Goal: Transaction & Acquisition: Book appointment/travel/reservation

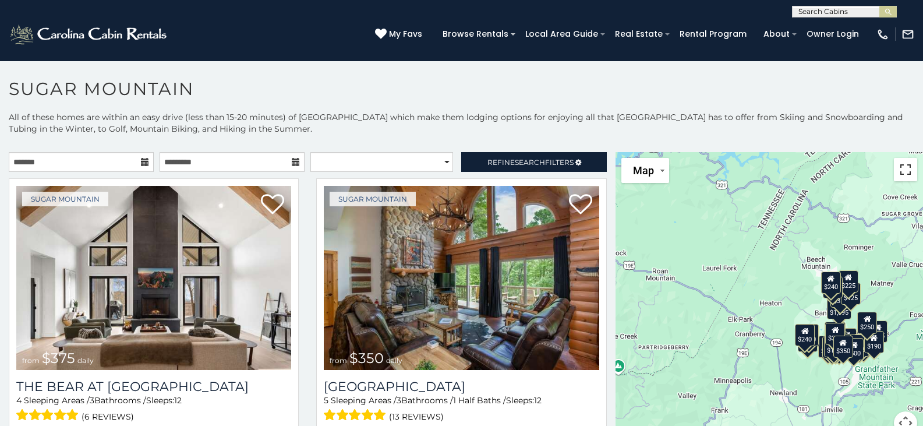
click at [907, 175] on button "Toggle fullscreen view" at bounding box center [905, 169] width 23 height 23
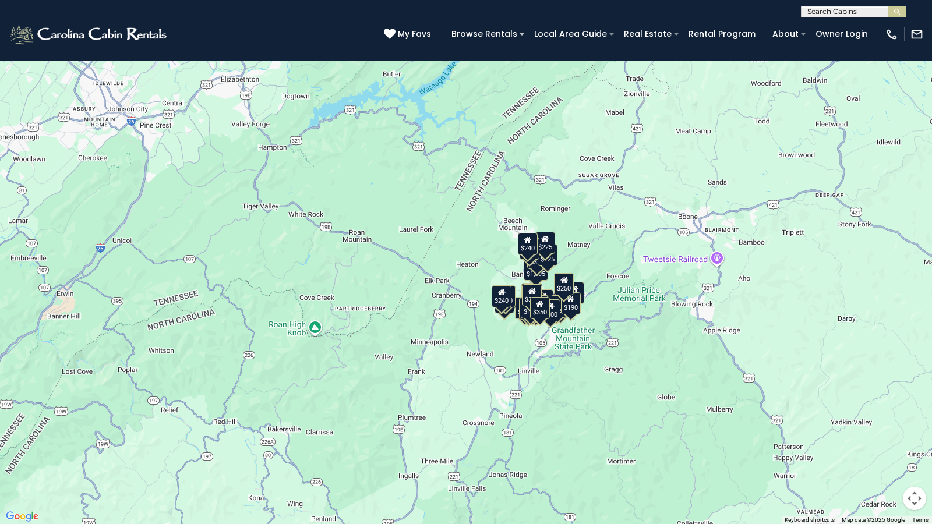
click at [603, 310] on div "$375 $350 $350 $200 $375 $195 $265 $190 $175 $155 $290 $175 $345 $1,095 $195 $2…" at bounding box center [466, 262] width 932 height 524
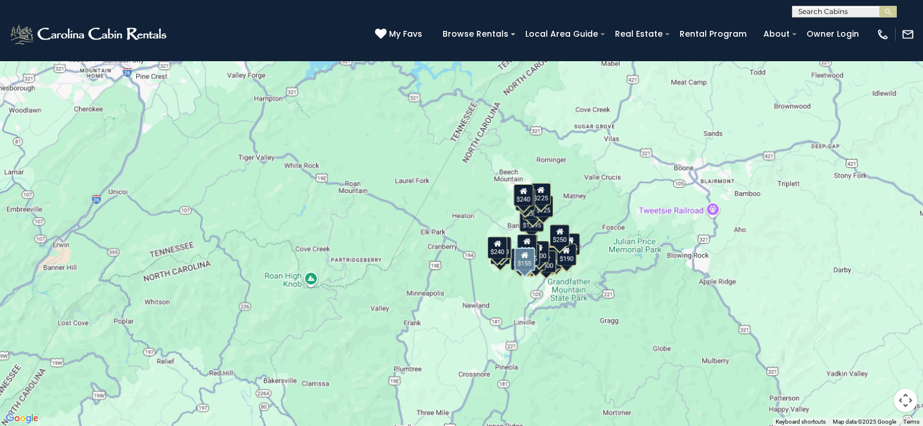
scroll to position [1146, 0]
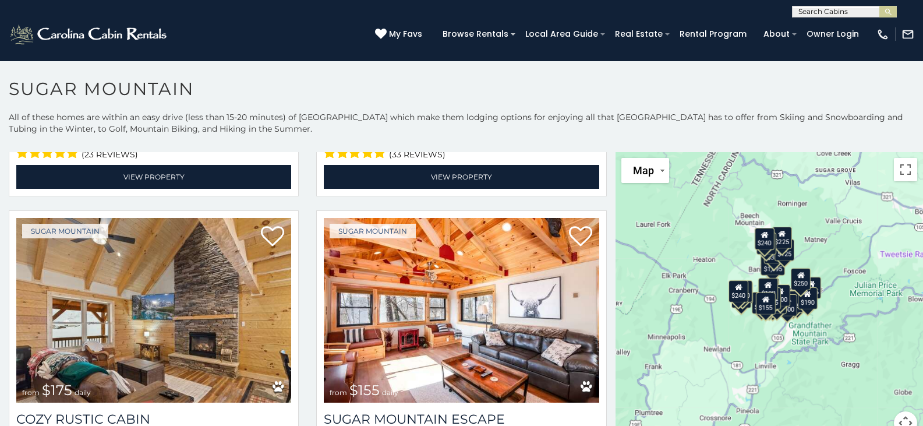
drag, startPoint x: 756, startPoint y: 320, endPoint x: 688, endPoint y: 274, distance: 82.6
click at [688, 274] on div "$375 $350 $350 $200 $375 $195 $265 $190 $175 $155 $290 $175 $345 $1,095 $195 $2…" at bounding box center [770, 300] width 308 height 296
click at [896, 419] on button "Map camera controls" at bounding box center [905, 422] width 23 height 23
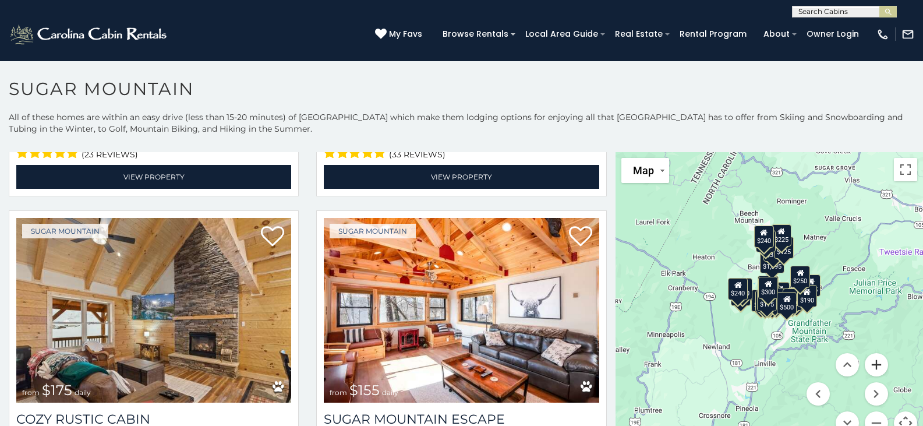
click at [867, 371] on button "Zoom in" at bounding box center [876, 364] width 23 height 23
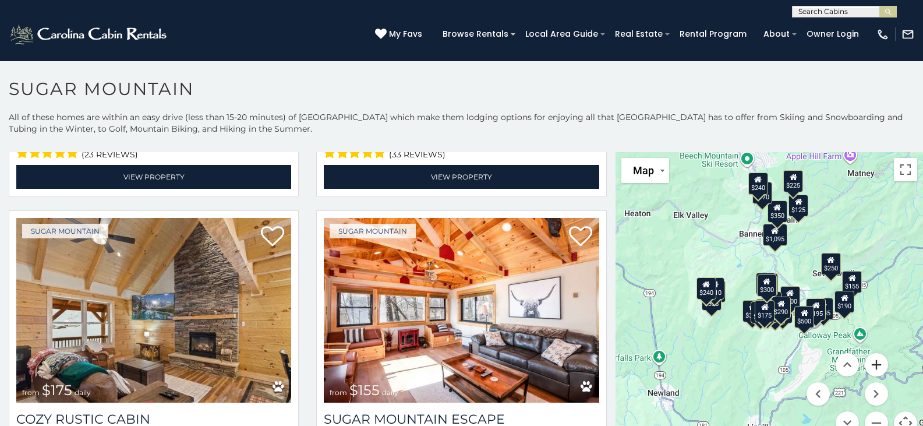
click at [871, 365] on button "Zoom in" at bounding box center [876, 364] width 23 height 23
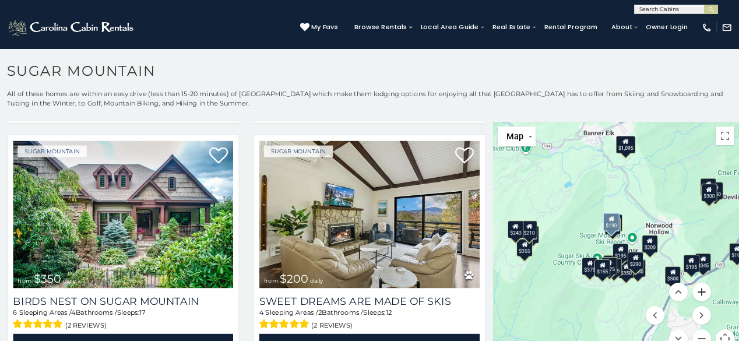
scroll to position [0, 0]
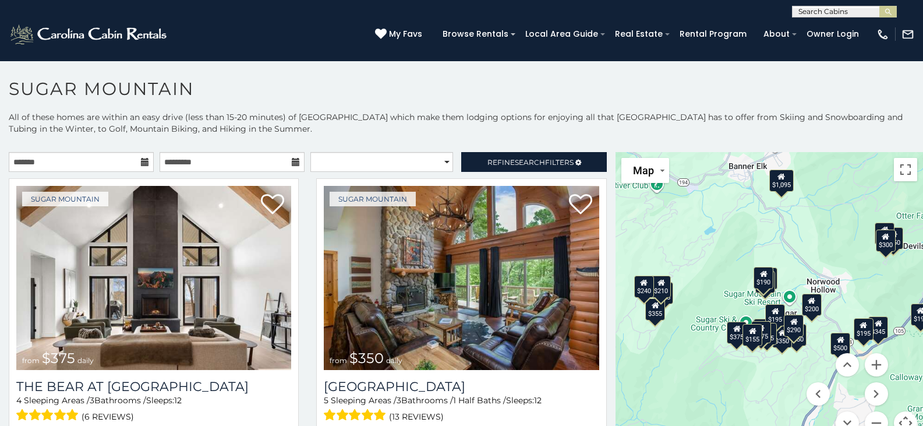
click at [141, 165] on icon at bounding box center [145, 162] width 8 height 8
click at [144, 160] on icon at bounding box center [145, 162] width 8 height 8
click at [121, 160] on input "text" at bounding box center [81, 162] width 145 height 20
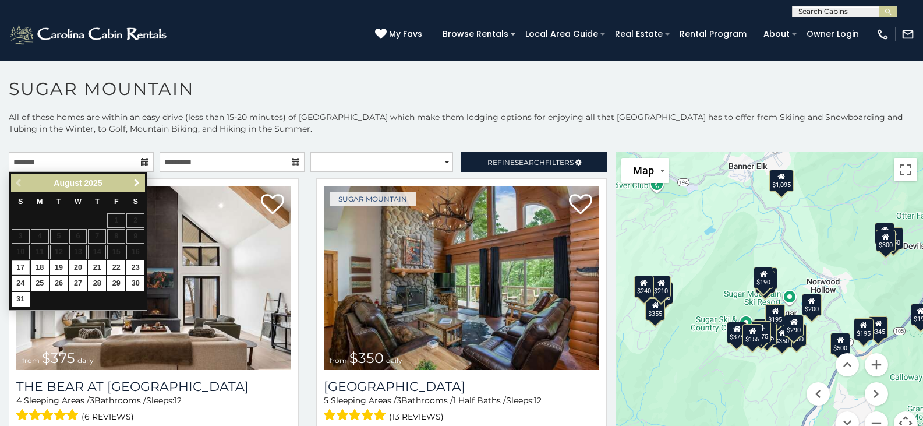
click at [142, 185] on link "Next" at bounding box center [136, 183] width 15 height 15
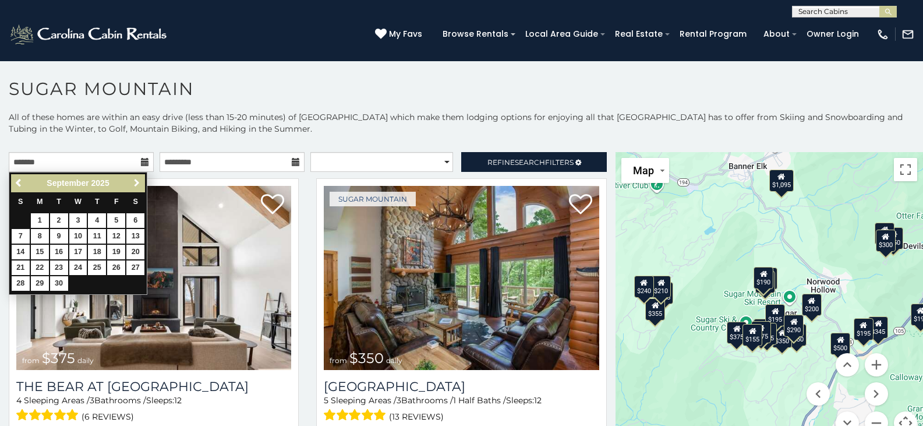
click at [135, 183] on span "Next" at bounding box center [136, 182] width 9 height 9
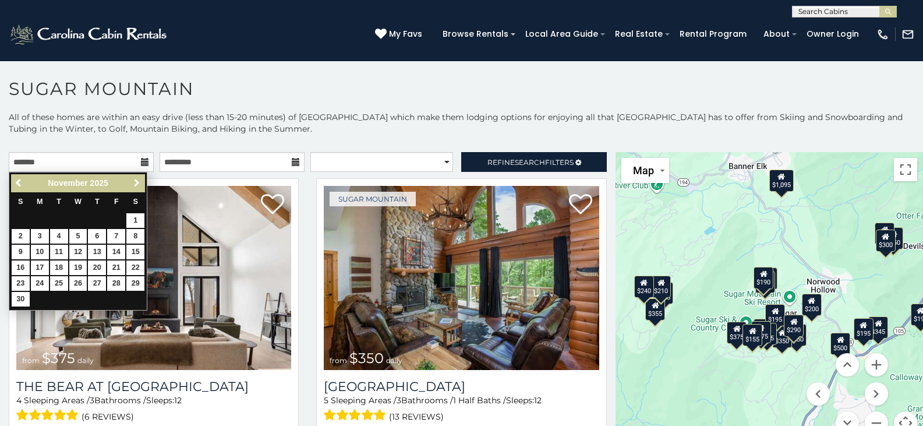
click at [135, 183] on span "Next" at bounding box center [136, 182] width 9 height 9
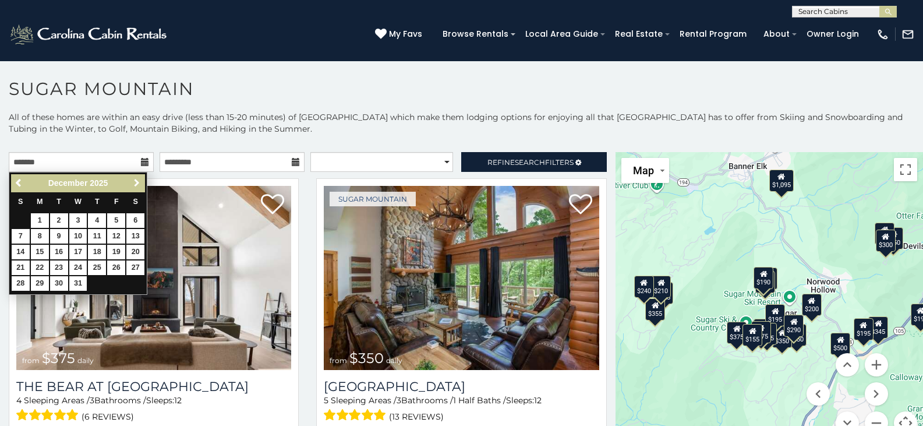
click at [135, 182] on span "Next" at bounding box center [136, 182] width 9 height 9
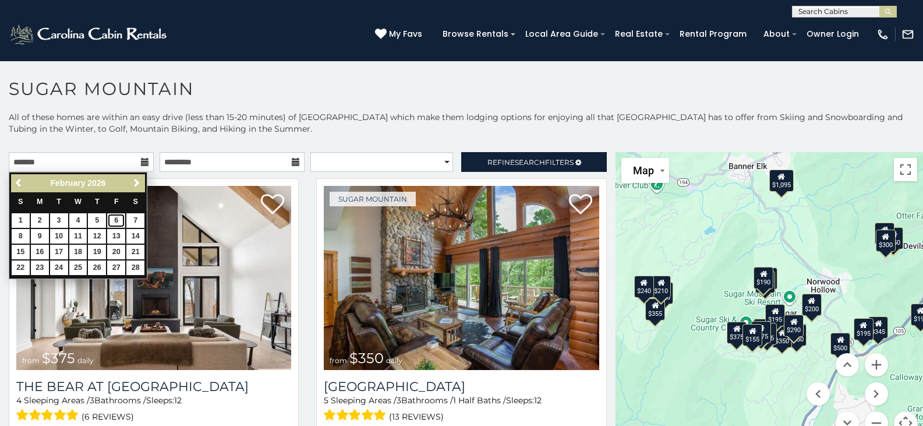
click at [121, 219] on link "6" at bounding box center [116, 220] width 18 height 15
type input "**********"
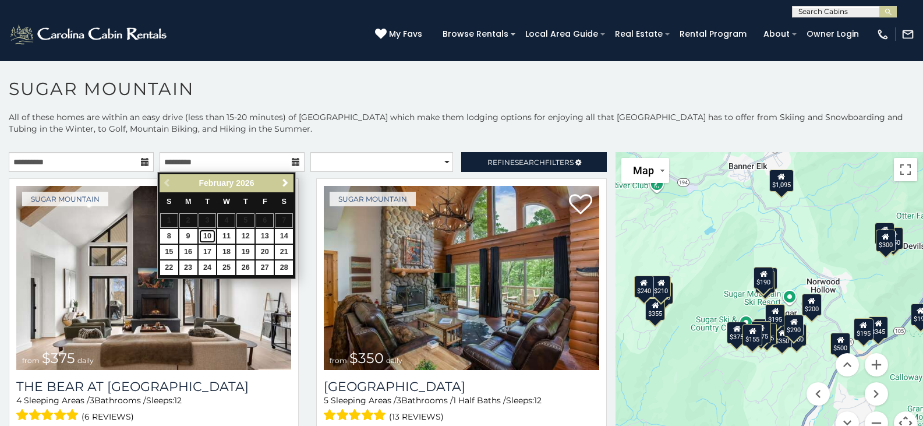
click at [210, 238] on link "10" at bounding box center [208, 236] width 18 height 15
type input "**********"
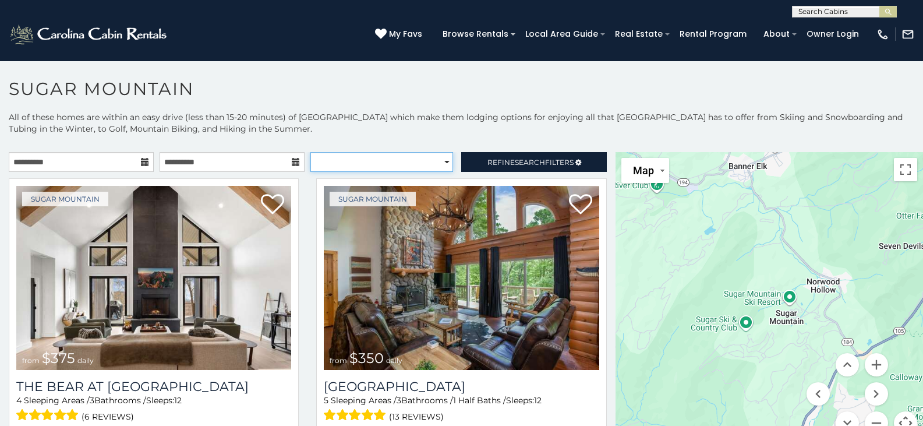
click at [436, 162] on select "**********" at bounding box center [381, 162] width 143 height 20
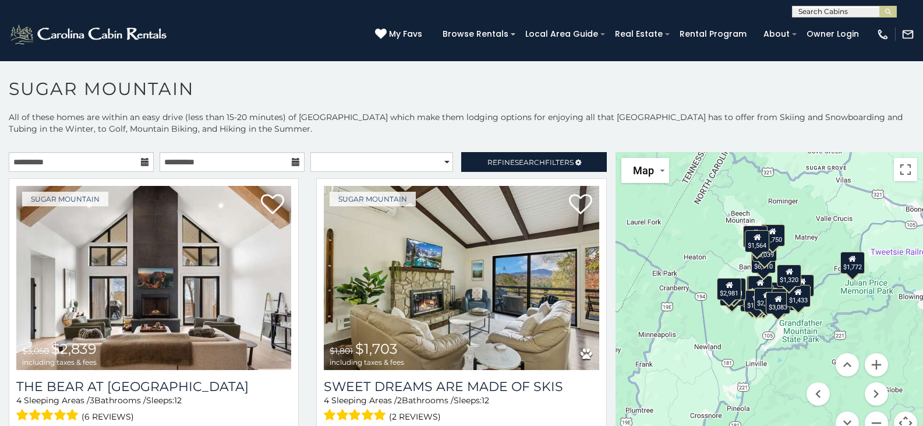
click at [495, 128] on p "All of these homes are within an easy drive (less than 15-20 minutes) of Sugar …" at bounding box center [461, 128] width 923 height 35
click at [869, 364] on button "Zoom in" at bounding box center [876, 364] width 23 height 23
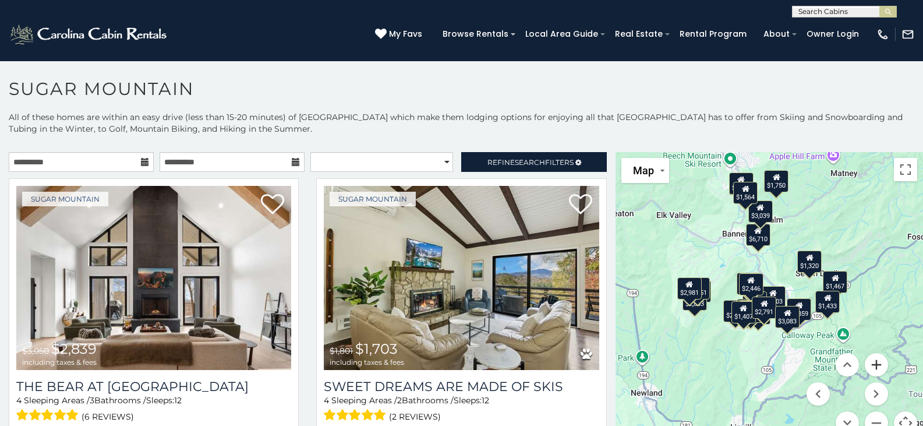
click at [870, 363] on button "Zoom in" at bounding box center [876, 364] width 23 height 23
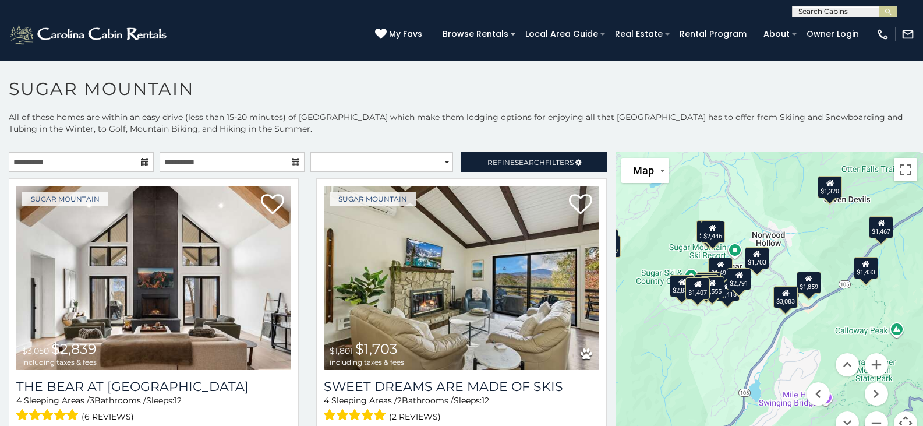
drag, startPoint x: 778, startPoint y: 276, endPoint x: 759, endPoint y: 231, distance: 49.3
click at [759, 231] on div "$2,839 $1,703 $4,418 $1,495 $2,288 $1,651 $2,446 $1,509 $1,555 $1,407 $2,791 $6…" at bounding box center [770, 300] width 308 height 296
click at [873, 366] on button "Zoom in" at bounding box center [876, 364] width 23 height 23
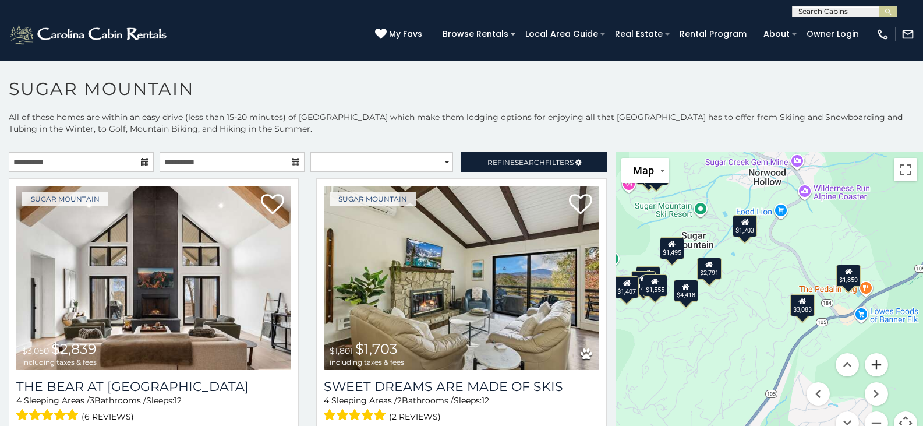
click at [873, 366] on button "Zoom in" at bounding box center [876, 364] width 23 height 23
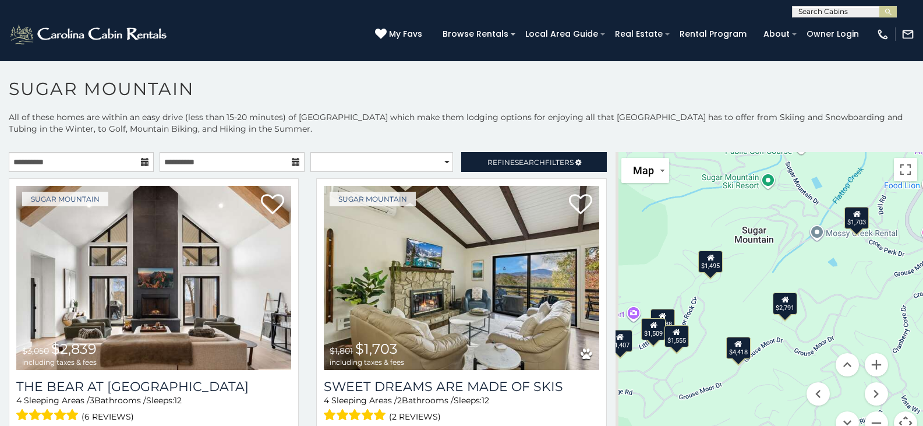
drag, startPoint x: 697, startPoint y: 347, endPoint x: 835, endPoint y: 404, distance: 149.2
click at [835, 404] on div "$2,839 $1,703 $4,418 $1,495 $2,288 $1,651 $2,446 $1,509 $1,555 $1,407 $2,791 $6…" at bounding box center [770, 300] width 308 height 296
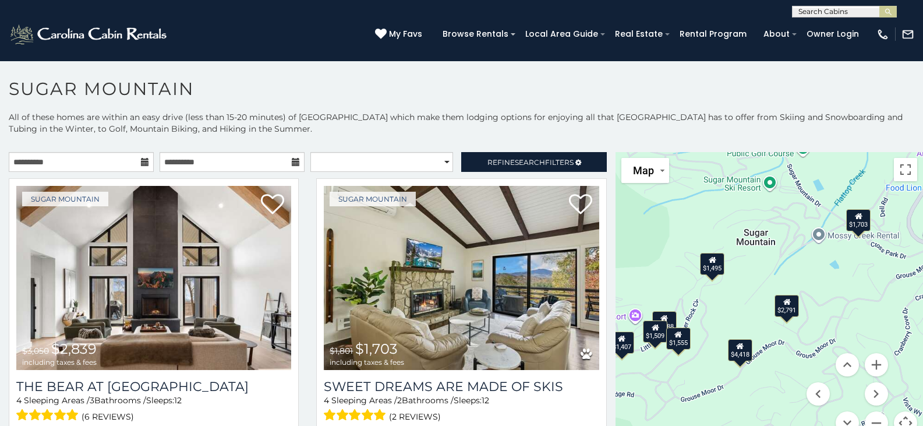
click at [707, 264] on div "$1,495" at bounding box center [712, 264] width 24 height 22
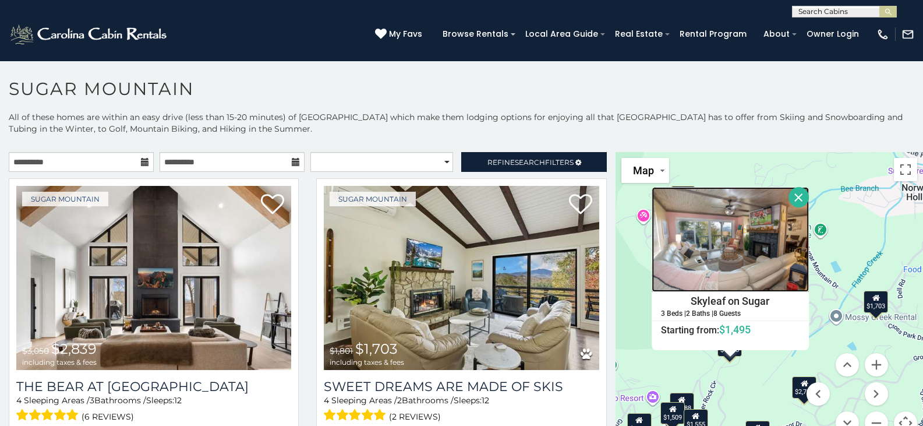
click at [751, 285] on img at bounding box center [730, 239] width 157 height 105
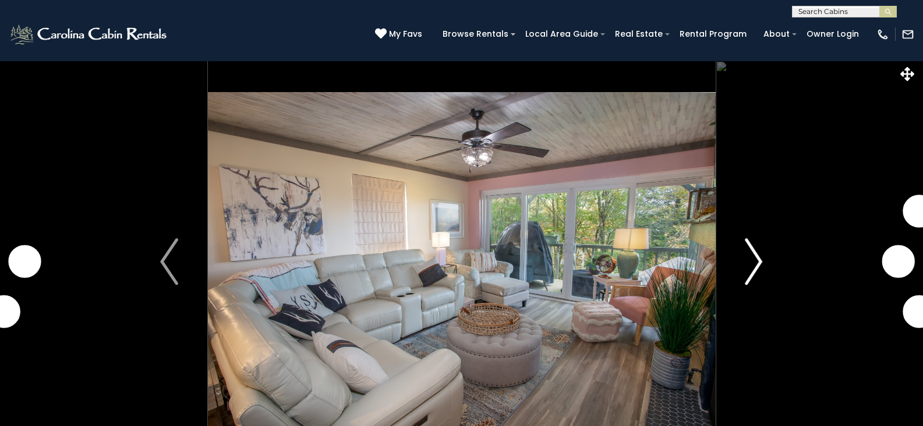
click at [746, 268] on img "Next" at bounding box center [753, 261] width 17 height 47
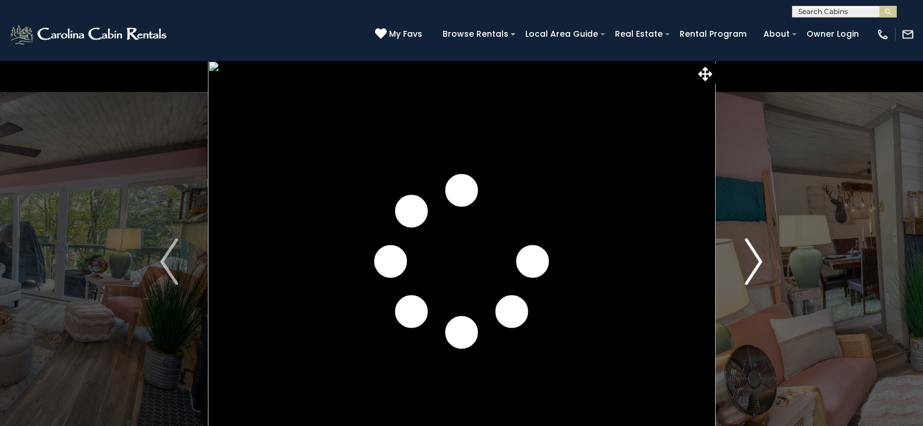
click at [746, 268] on img "Next" at bounding box center [753, 261] width 17 height 47
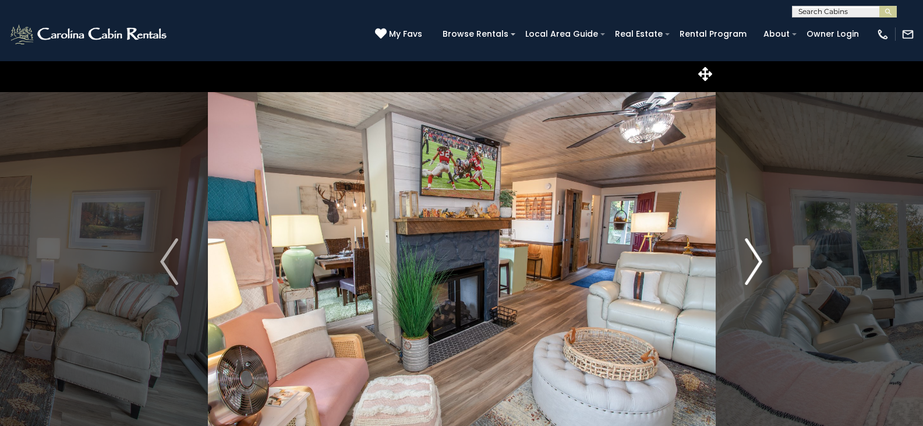
click at [746, 268] on img "Next" at bounding box center [753, 261] width 17 height 47
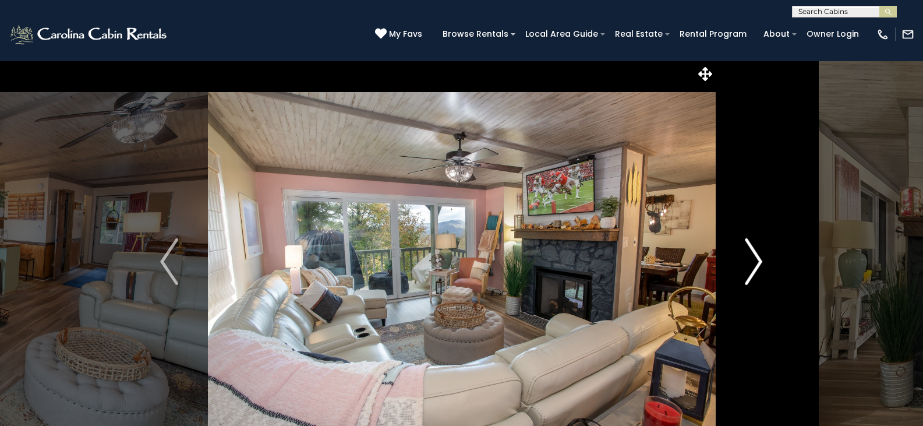
click at [746, 268] on img "Next" at bounding box center [753, 261] width 17 height 47
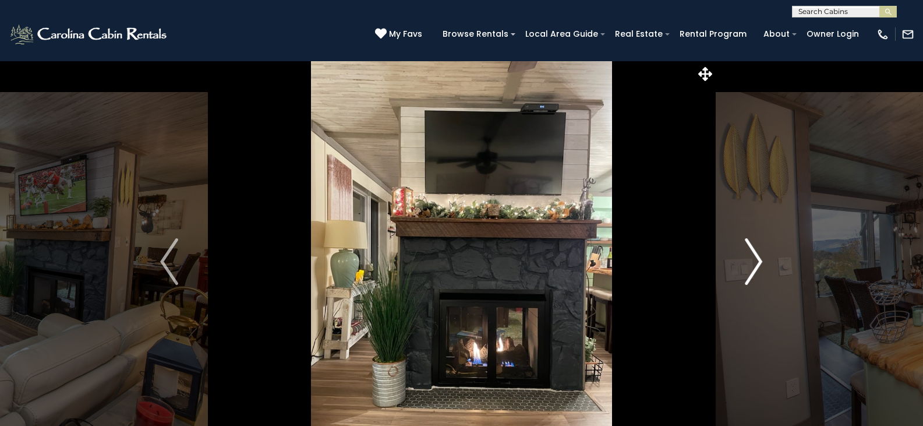
click at [746, 268] on img "Next" at bounding box center [753, 261] width 17 height 47
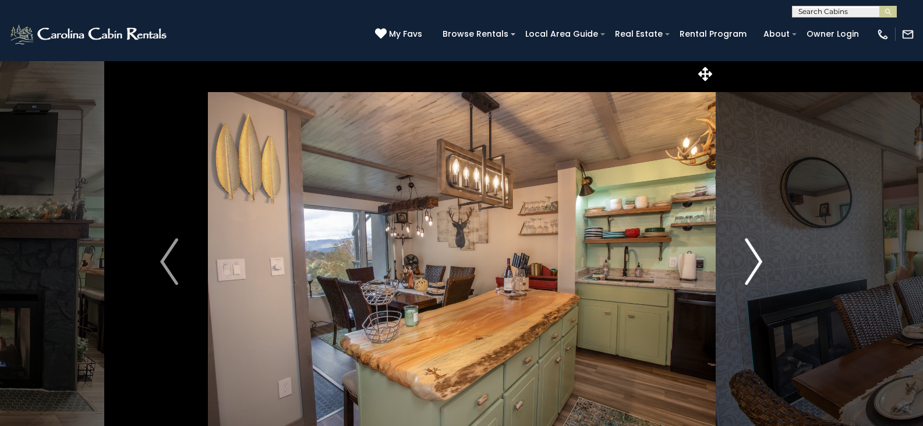
click at [746, 268] on img "Next" at bounding box center [753, 261] width 17 height 47
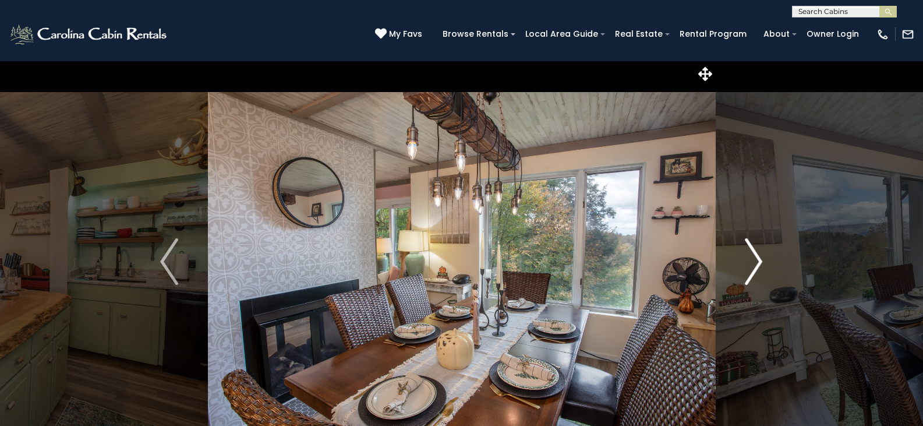
click at [746, 268] on img "Next" at bounding box center [753, 261] width 17 height 47
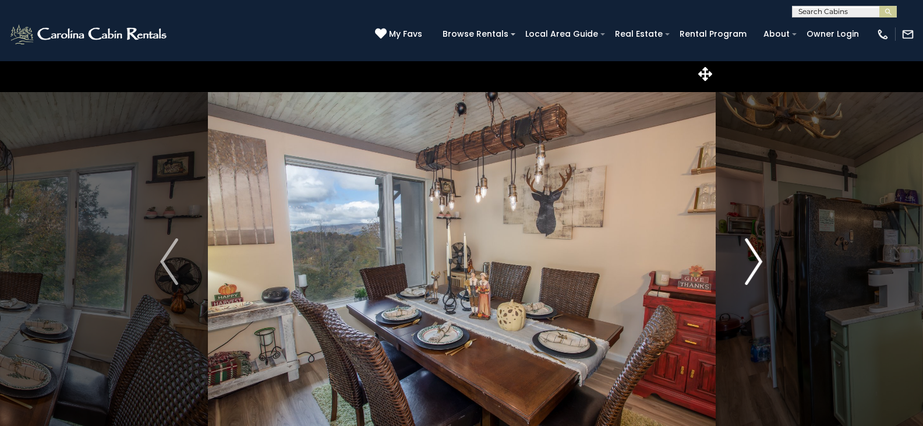
click at [746, 268] on img "Next" at bounding box center [753, 261] width 17 height 47
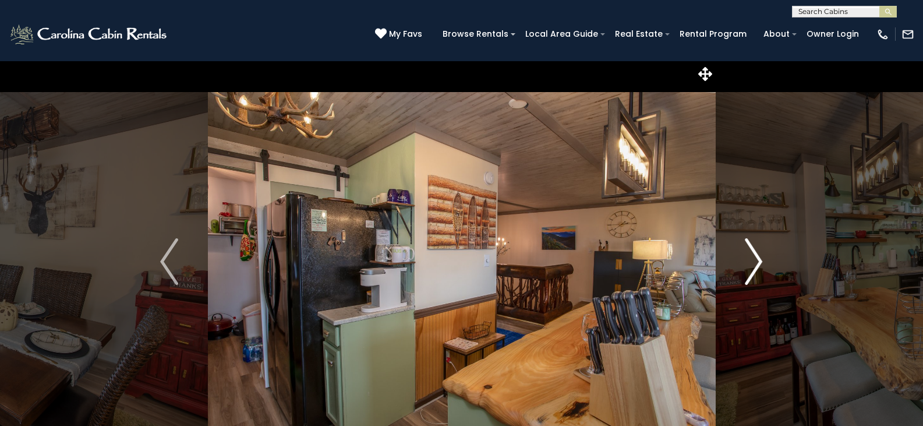
click at [746, 268] on img "Next" at bounding box center [753, 261] width 17 height 47
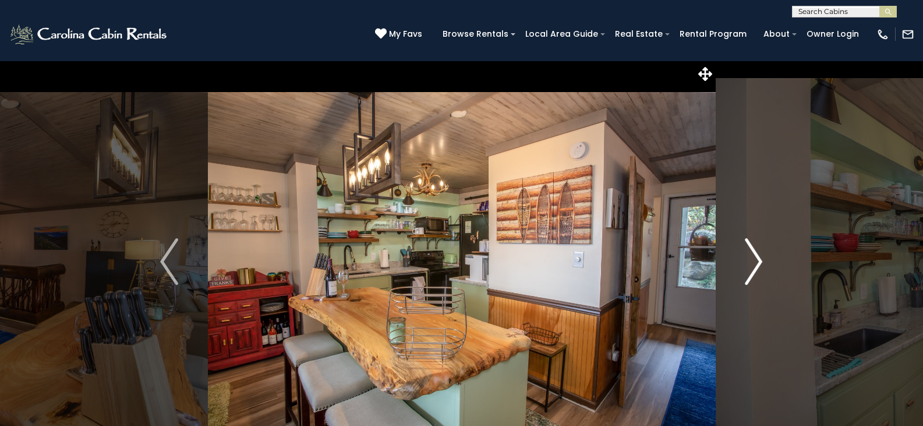
click at [746, 268] on img "Next" at bounding box center [753, 261] width 17 height 47
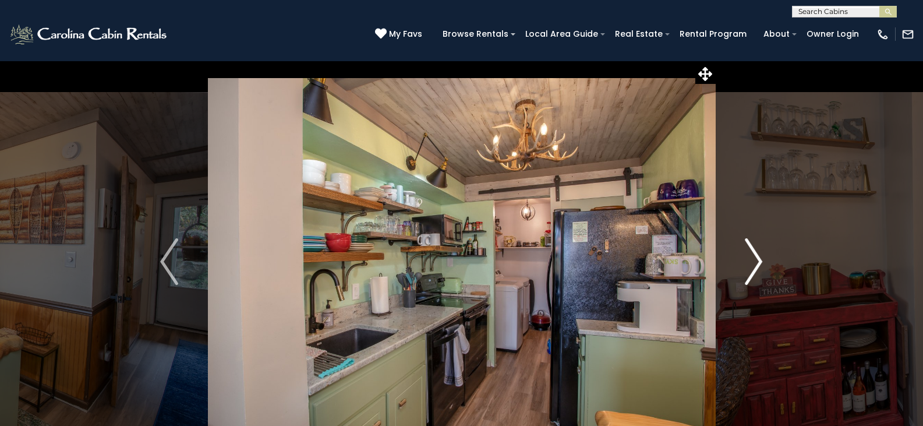
click at [746, 268] on img "Next" at bounding box center [753, 261] width 17 height 47
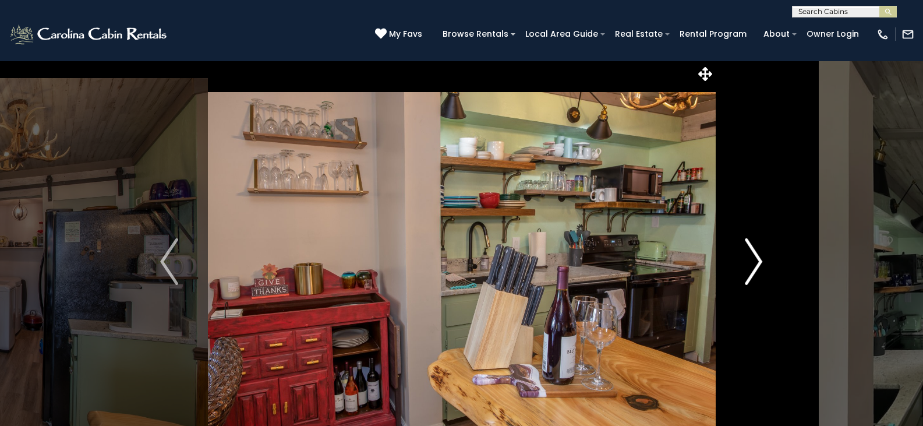
click at [746, 268] on img "Next" at bounding box center [753, 261] width 17 height 47
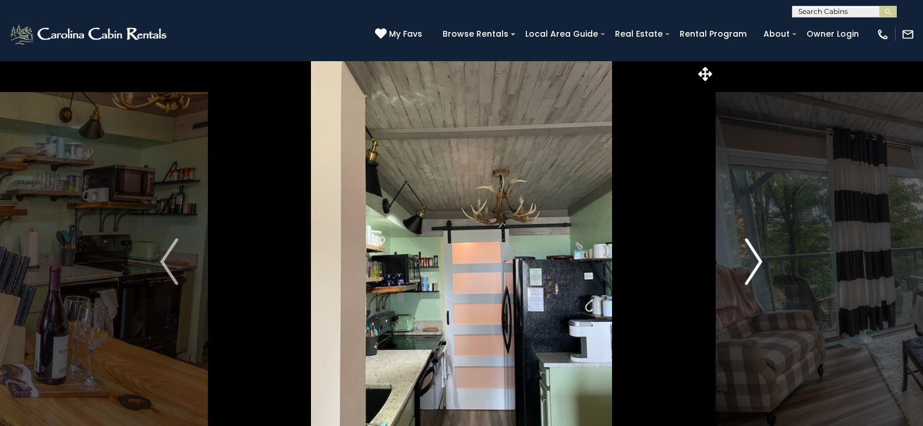
click at [746, 268] on img "Next" at bounding box center [753, 261] width 17 height 47
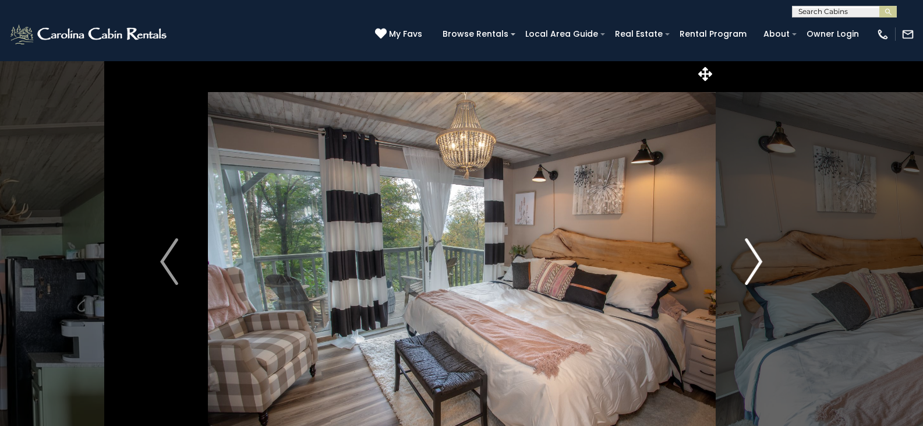
click at [746, 268] on img "Next" at bounding box center [753, 261] width 17 height 47
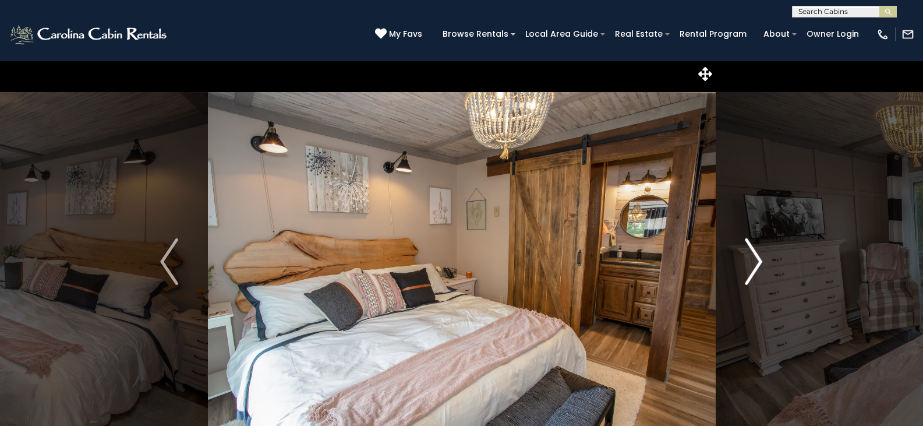
click at [746, 268] on img "Next" at bounding box center [753, 261] width 17 height 47
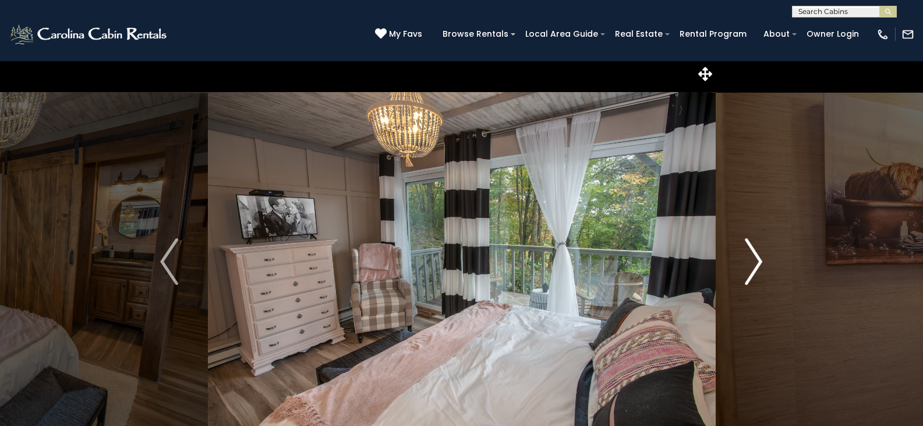
click at [746, 268] on img "Next" at bounding box center [753, 261] width 17 height 47
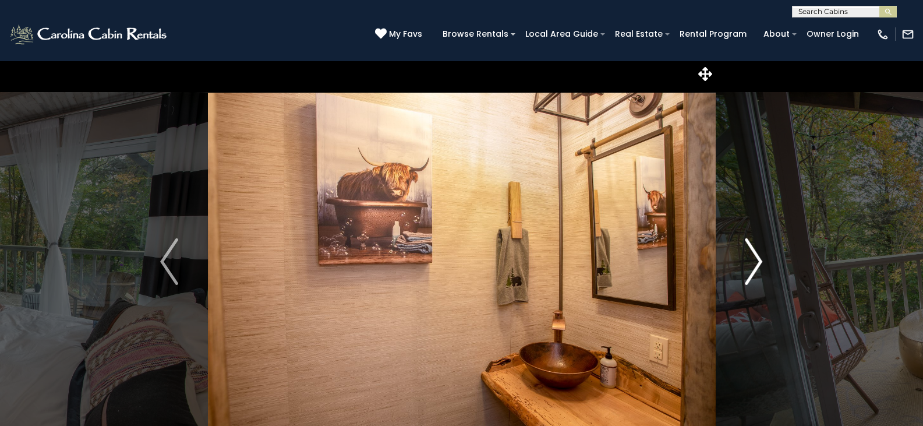
click at [746, 268] on img "Next" at bounding box center [753, 261] width 17 height 47
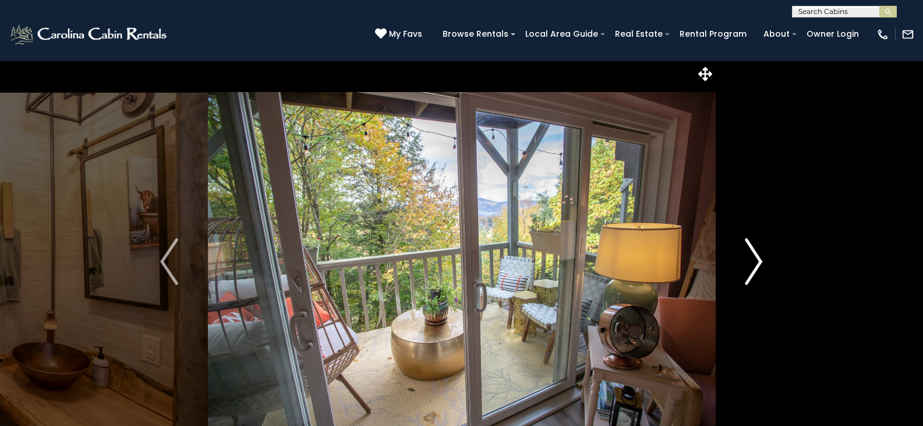
click at [746, 268] on img "Next" at bounding box center [753, 261] width 17 height 47
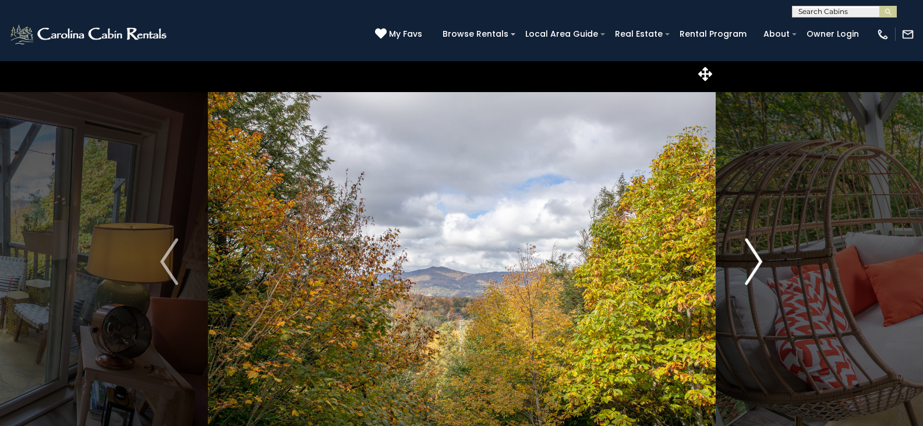
click at [746, 268] on img "Next" at bounding box center [753, 261] width 17 height 47
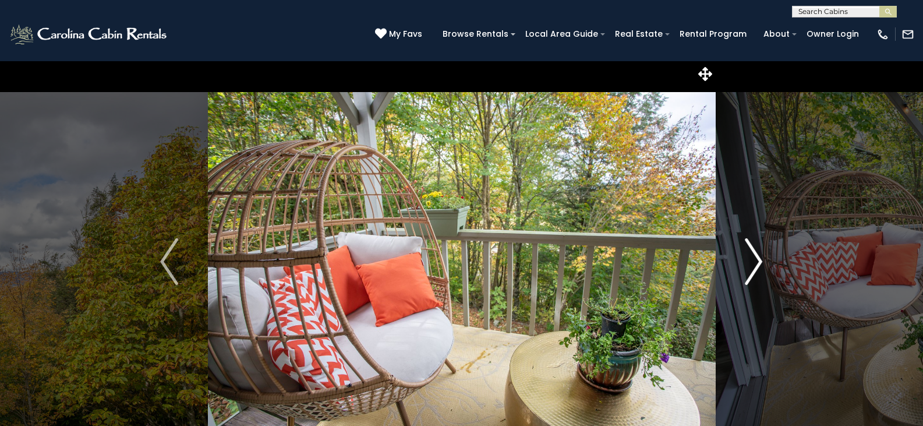
click at [746, 268] on img "Next" at bounding box center [753, 261] width 17 height 47
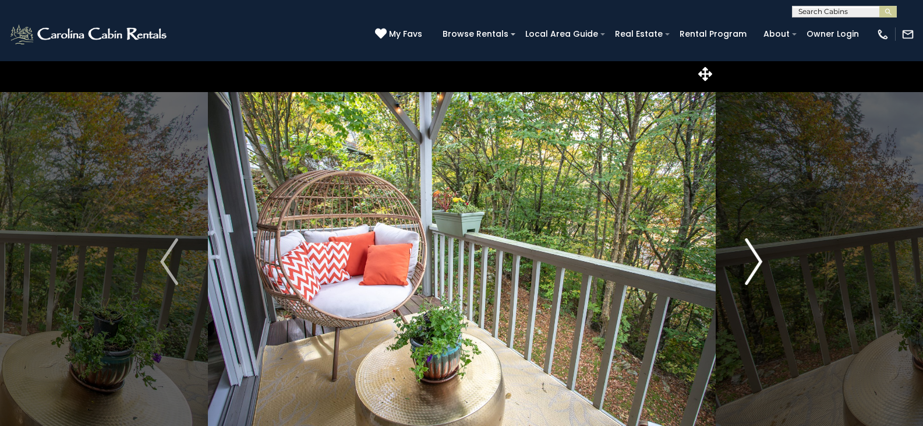
click at [746, 268] on img "Next" at bounding box center [753, 261] width 17 height 47
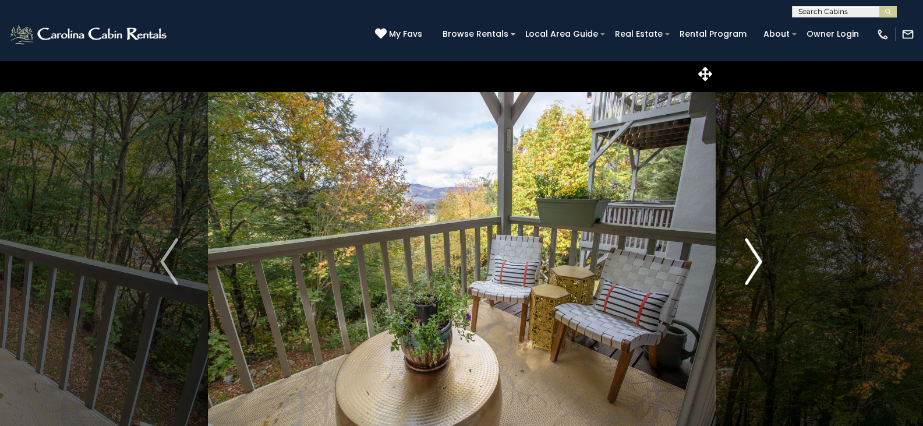
click at [746, 268] on img "Next" at bounding box center [753, 261] width 17 height 47
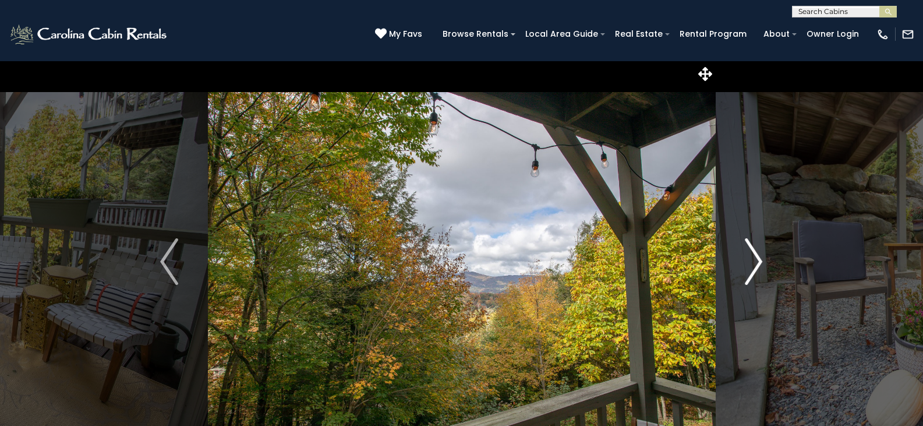
click at [746, 268] on img "Next" at bounding box center [753, 261] width 17 height 47
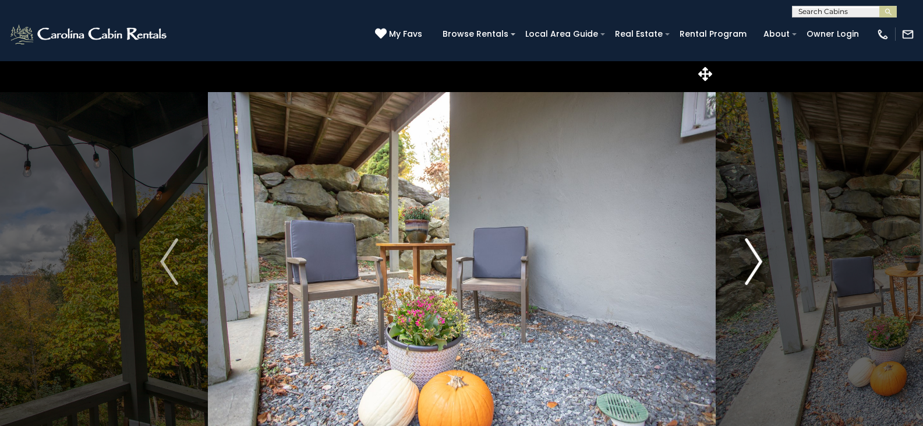
click at [746, 266] on img "Next" at bounding box center [753, 261] width 17 height 47
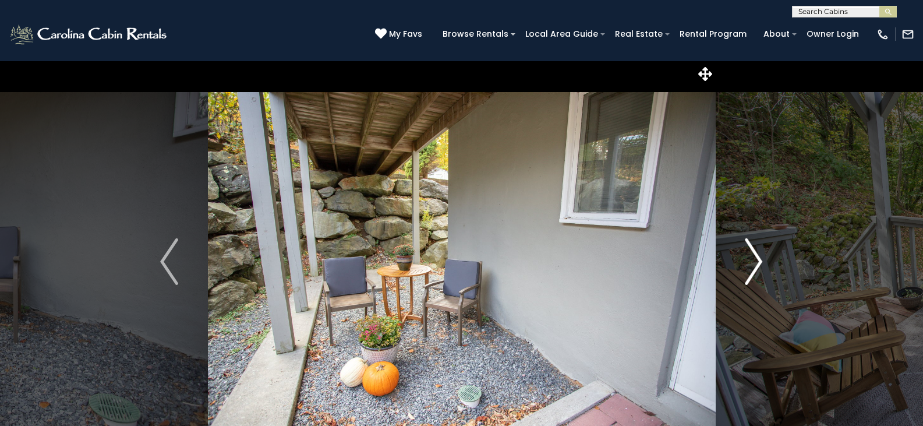
click at [746, 266] on img "Next" at bounding box center [753, 261] width 17 height 47
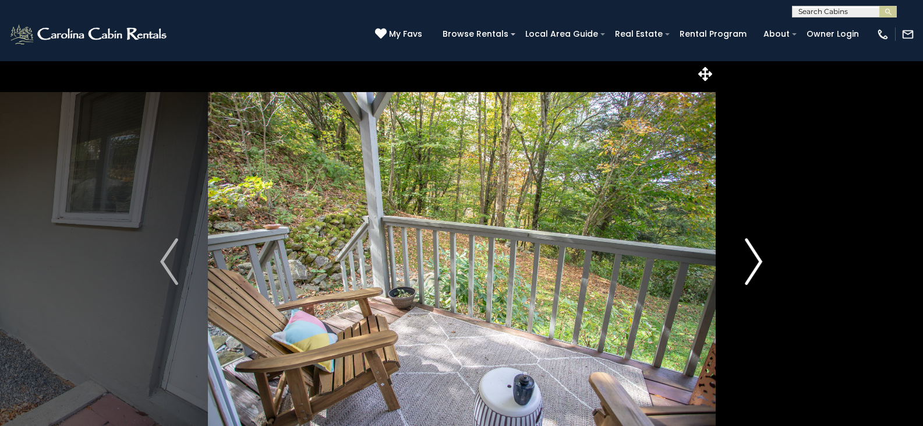
click at [747, 266] on img "Next" at bounding box center [753, 261] width 17 height 47
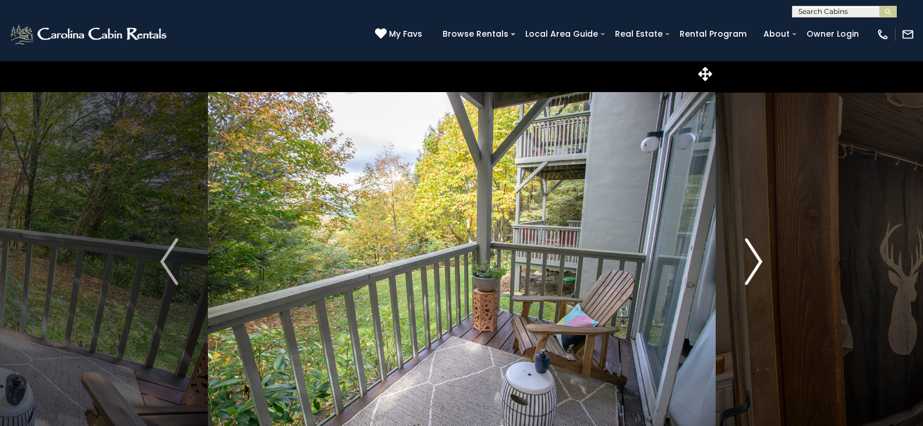
click at [747, 266] on img "Next" at bounding box center [753, 261] width 17 height 47
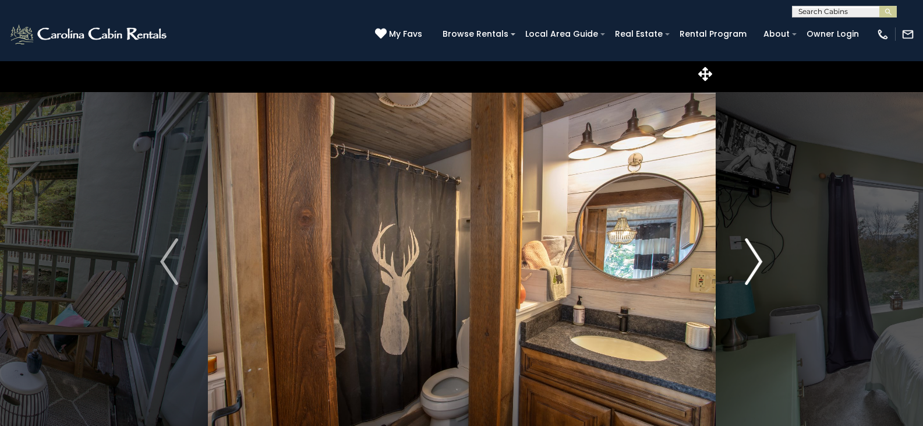
click at [747, 266] on img "Next" at bounding box center [753, 261] width 17 height 47
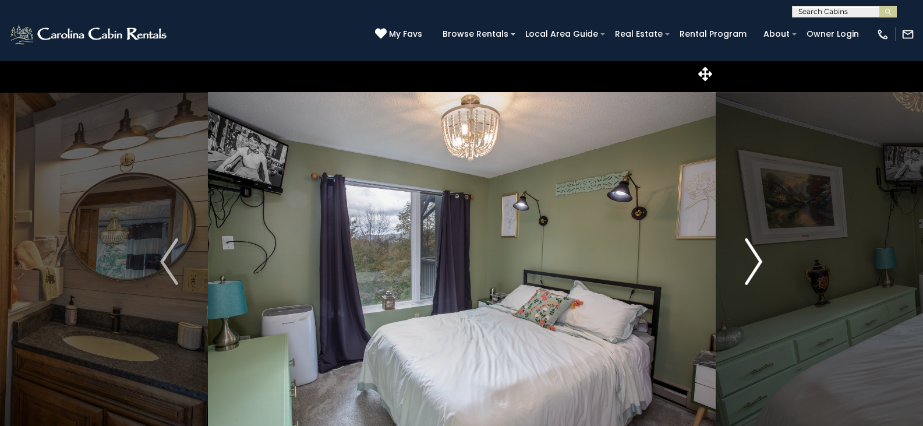
click at [760, 263] on img "Next" at bounding box center [753, 261] width 17 height 47
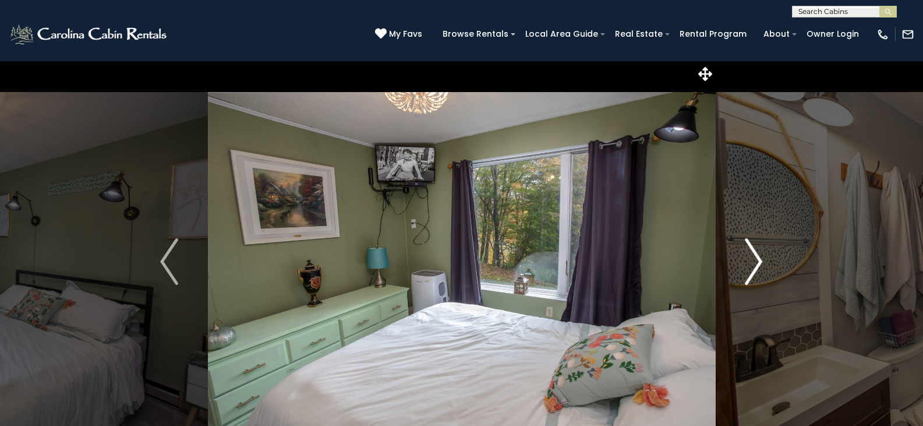
click at [755, 259] on img "Next" at bounding box center [753, 261] width 17 height 47
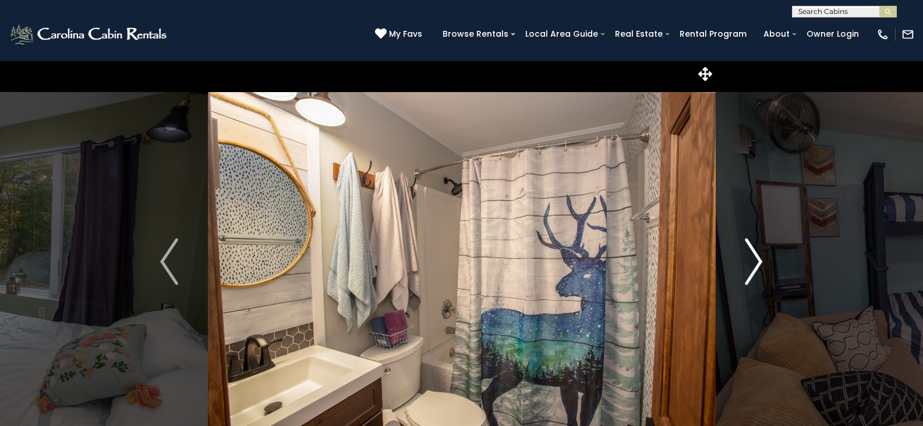
click at [755, 257] on img "Next" at bounding box center [753, 261] width 17 height 47
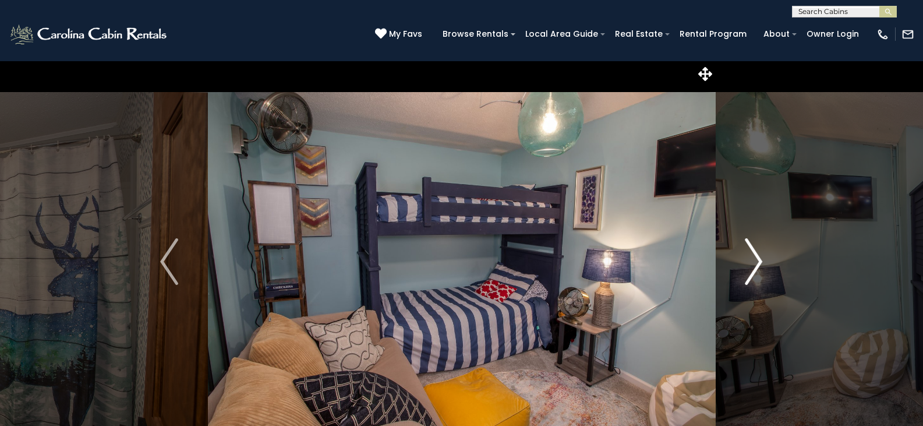
click at [755, 257] on img "Next" at bounding box center [753, 261] width 17 height 47
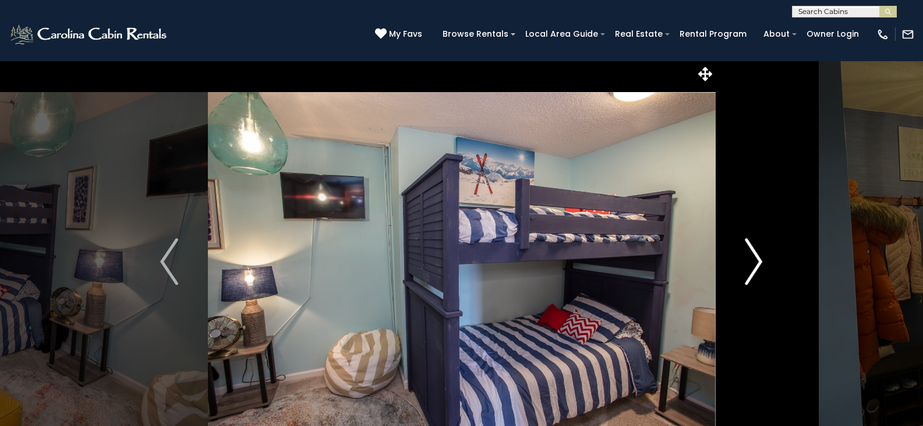
click at [755, 257] on img "Next" at bounding box center [753, 261] width 17 height 47
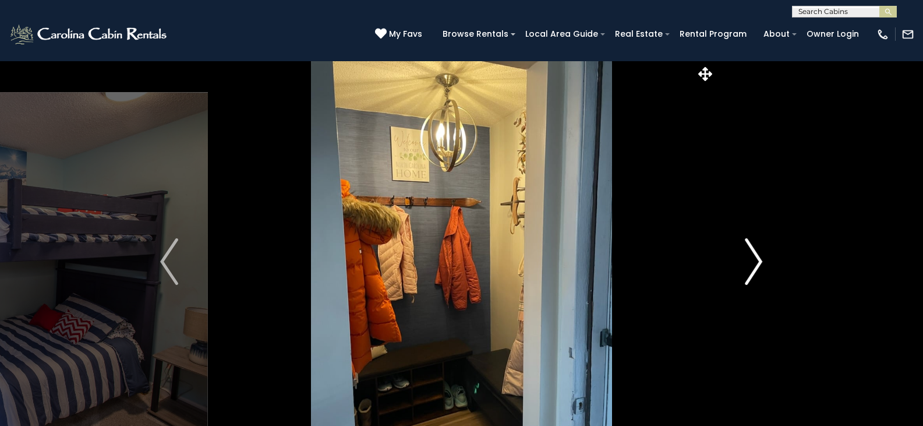
click at [755, 256] on img "Next" at bounding box center [753, 261] width 17 height 47
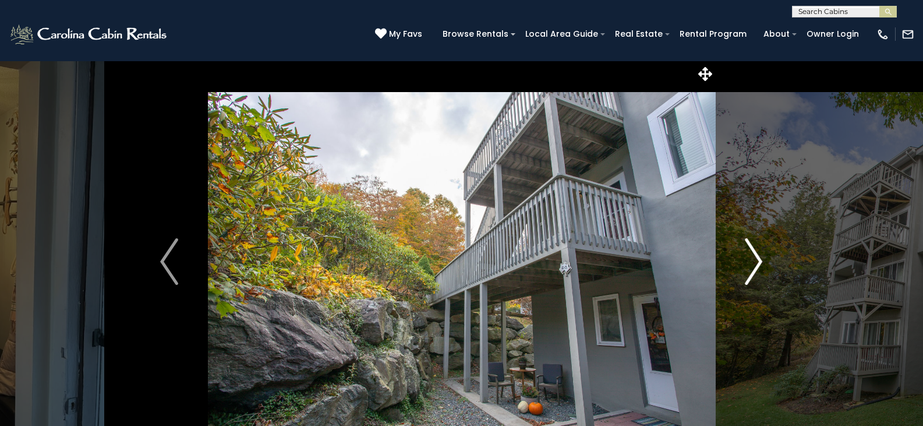
click at [755, 256] on img "Next" at bounding box center [753, 261] width 17 height 47
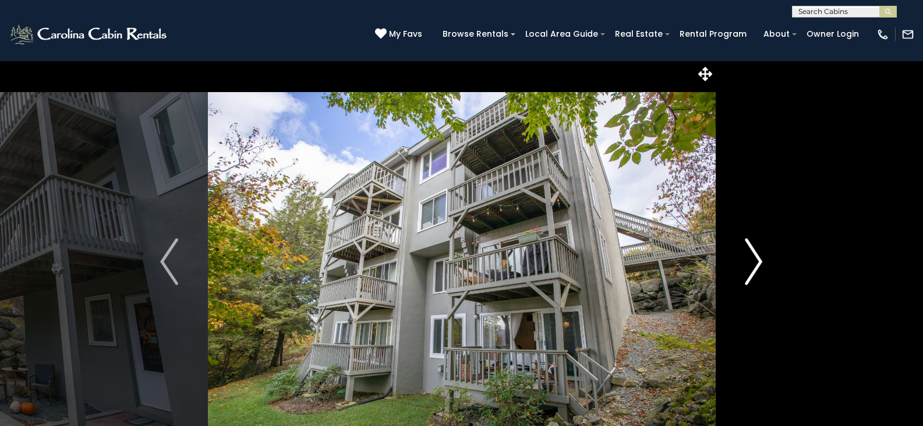
click at [755, 255] on img "Next" at bounding box center [753, 261] width 17 height 47
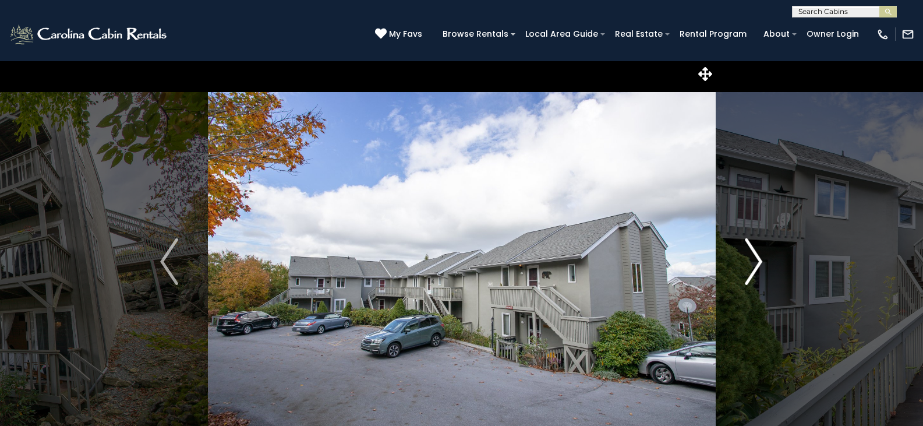
click at [755, 255] on img "Next" at bounding box center [753, 261] width 17 height 47
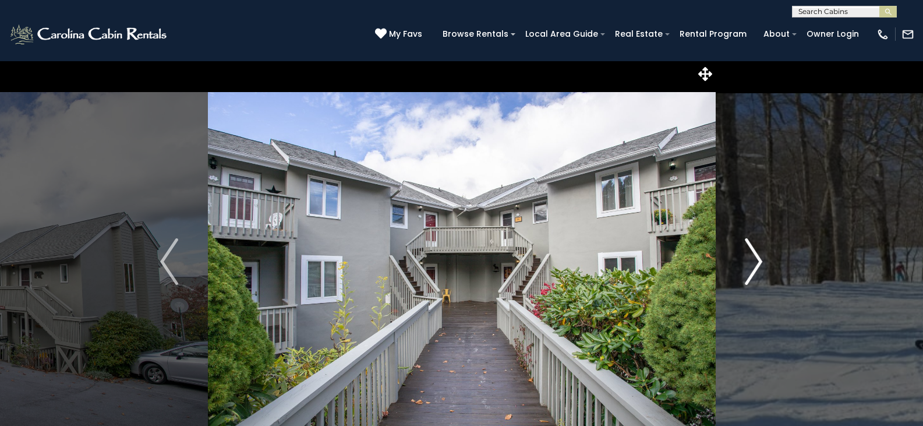
click at [755, 255] on img "Next" at bounding box center [753, 261] width 17 height 47
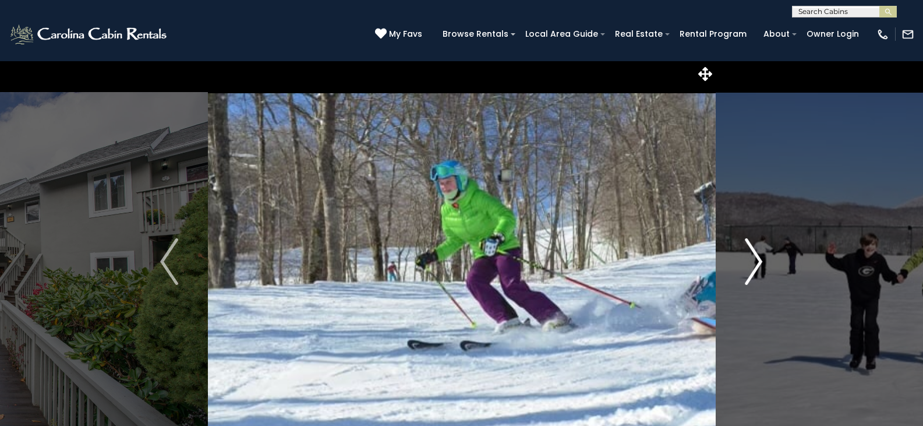
click at [754, 255] on img "Next" at bounding box center [753, 261] width 17 height 47
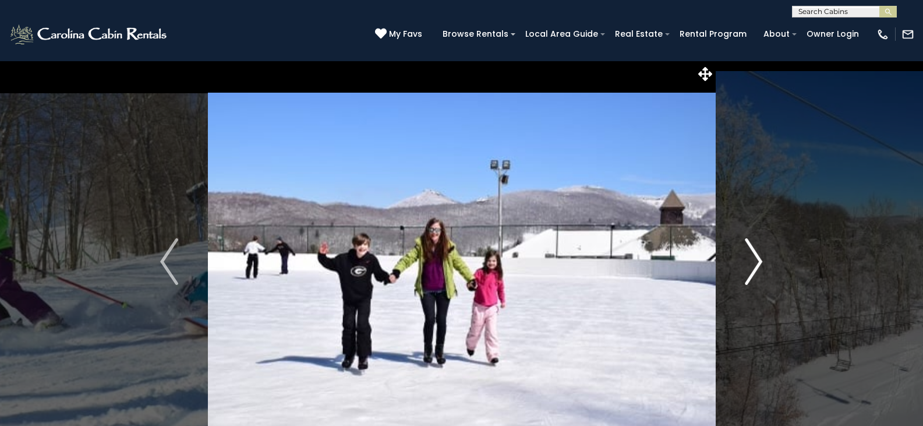
click at [754, 255] on img "Next" at bounding box center [753, 261] width 17 height 47
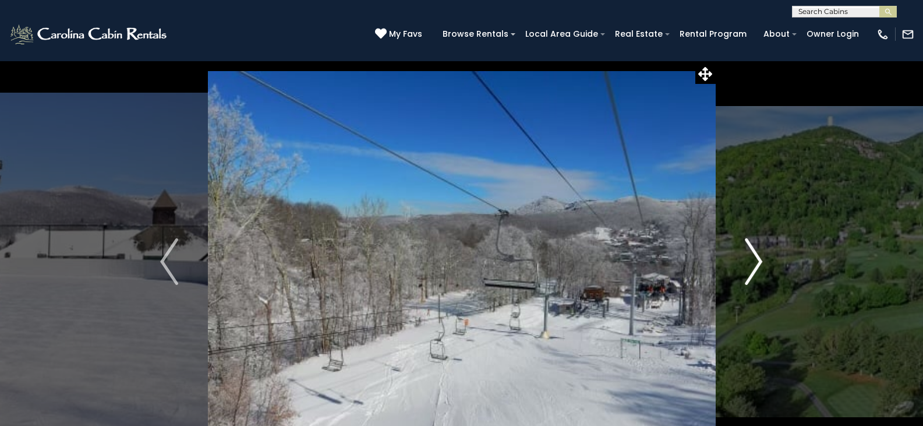
click at [754, 255] on img "Next" at bounding box center [753, 261] width 17 height 47
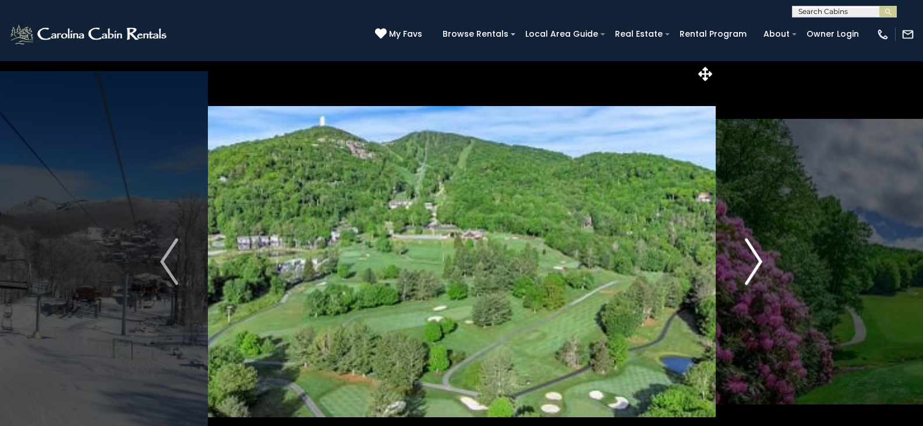
click at [753, 254] on img "Next" at bounding box center [753, 261] width 17 height 47
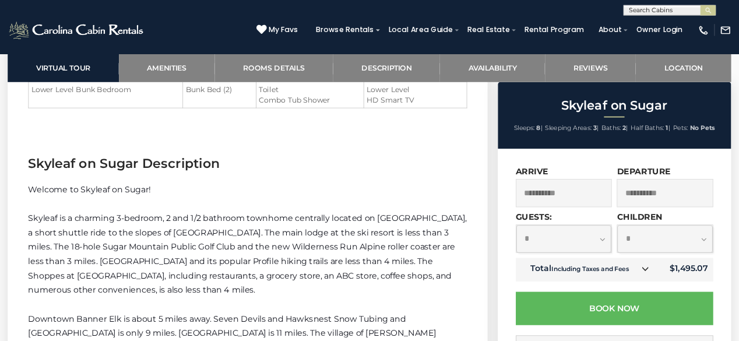
scroll to position [1410, 0]
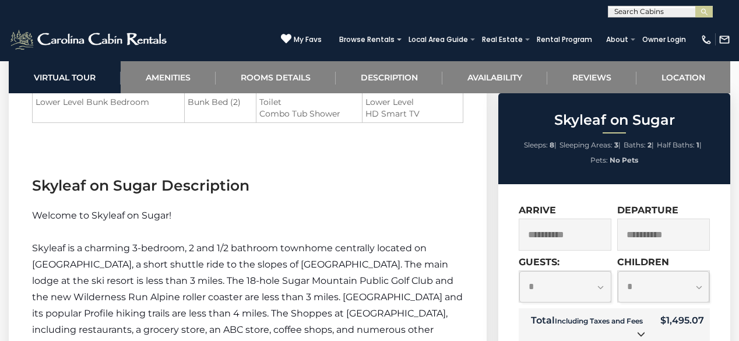
drag, startPoint x: 884, startPoint y: 1, endPoint x: 426, endPoint y: 195, distance: 497.0
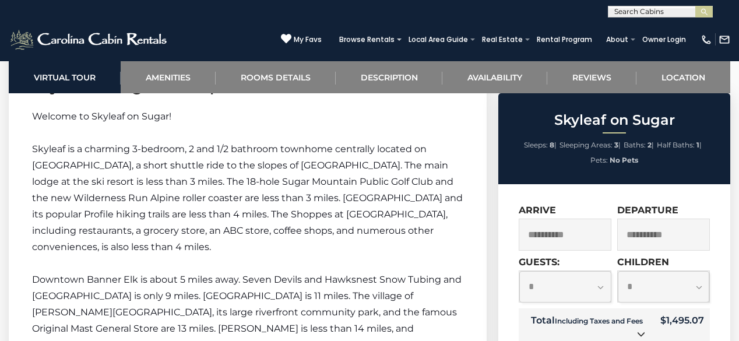
scroll to position [1509, 0]
